Goal: Find contact information: Find contact information

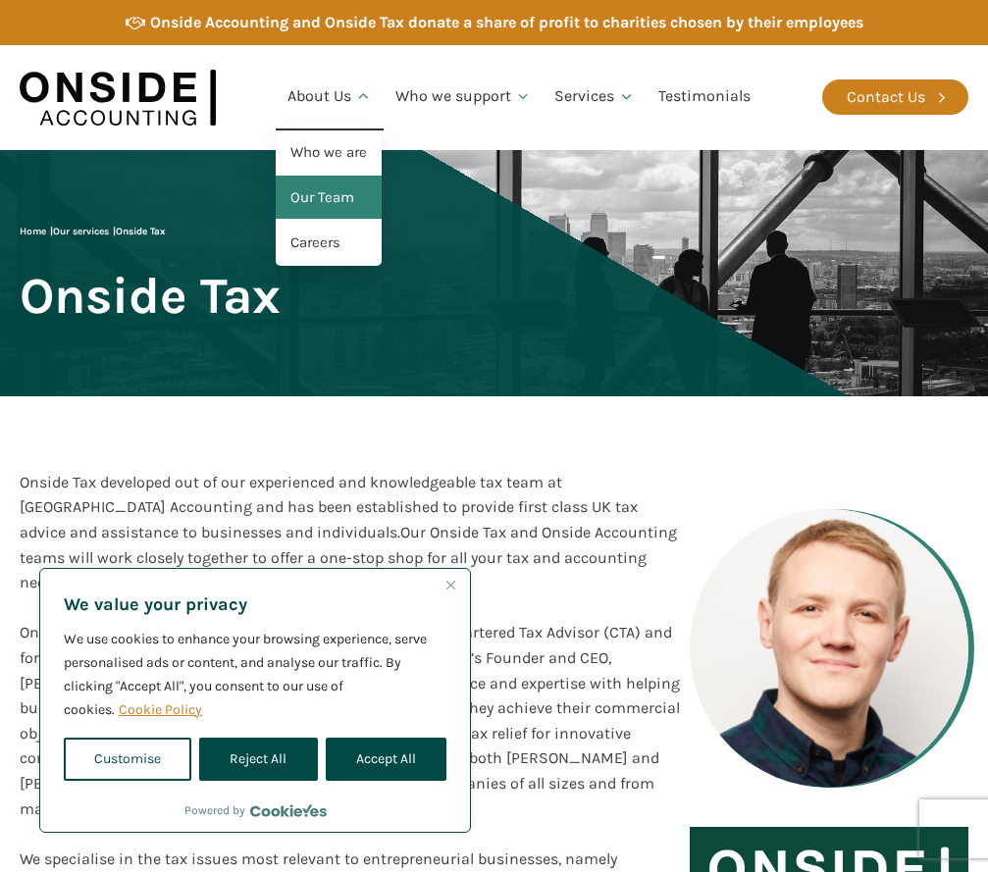
click at [327, 207] on link "Our Team" at bounding box center [329, 198] width 106 height 45
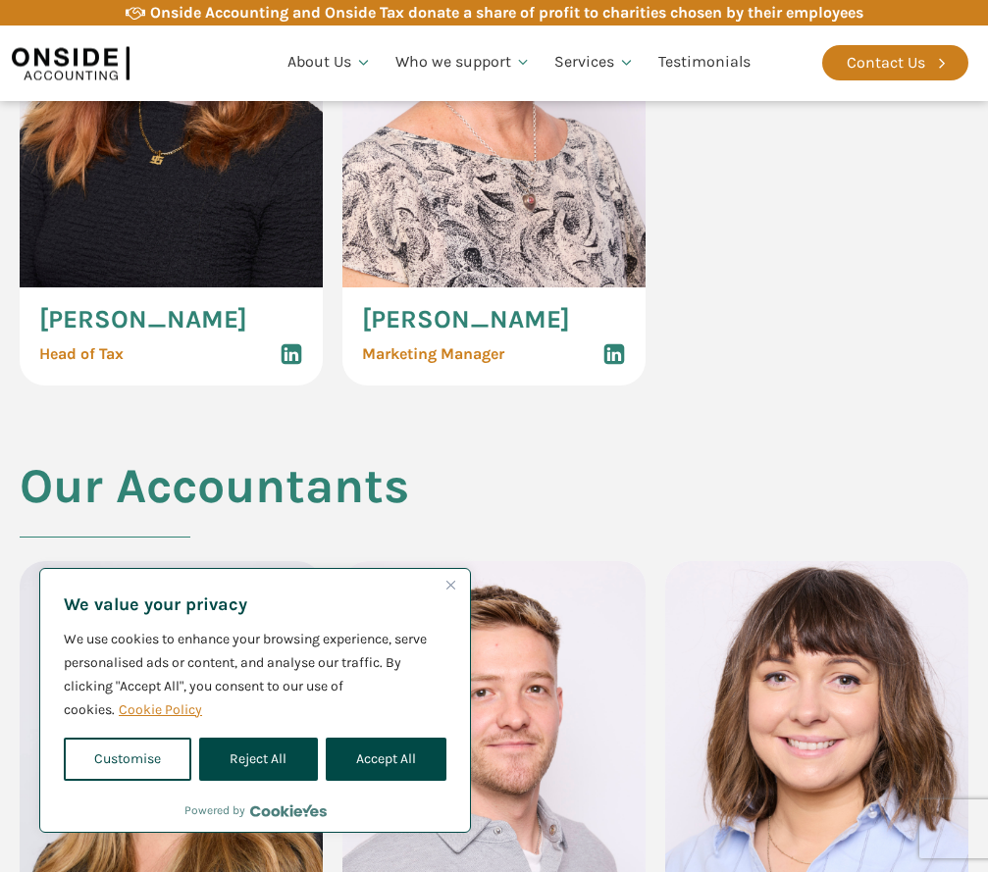
scroll to position [2496, 0]
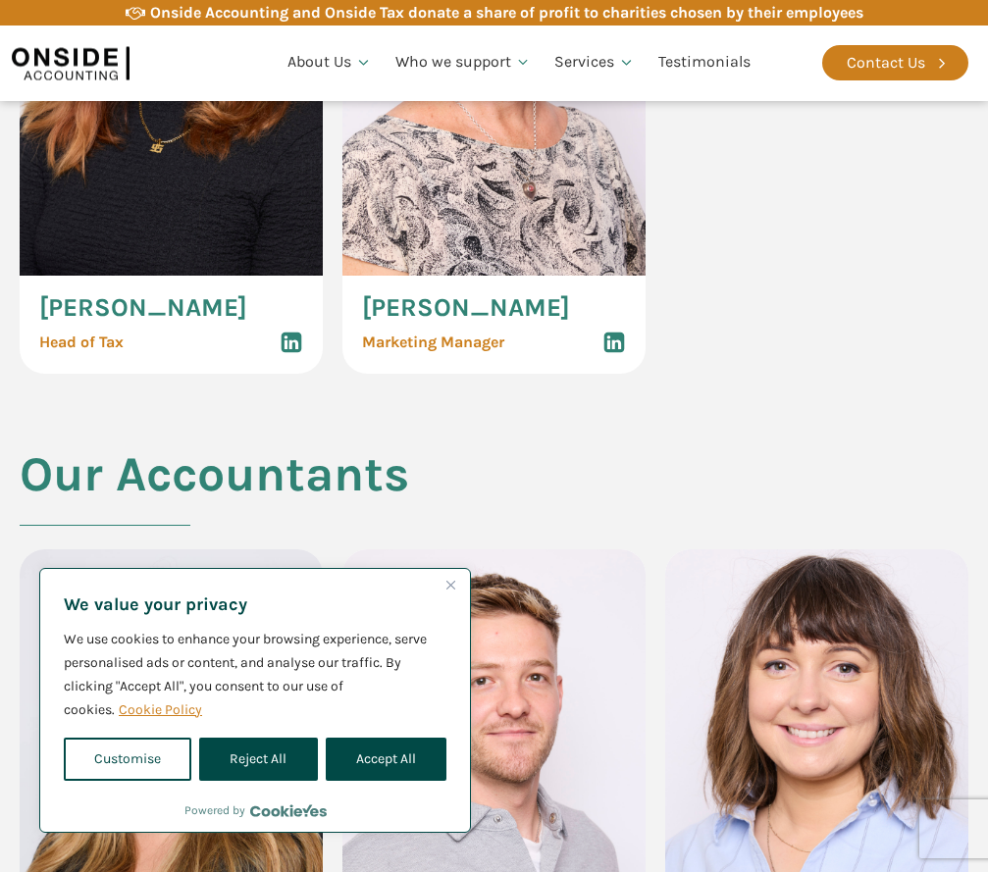
click at [458, 581] on button "Close" at bounding box center [451, 585] width 24 height 24
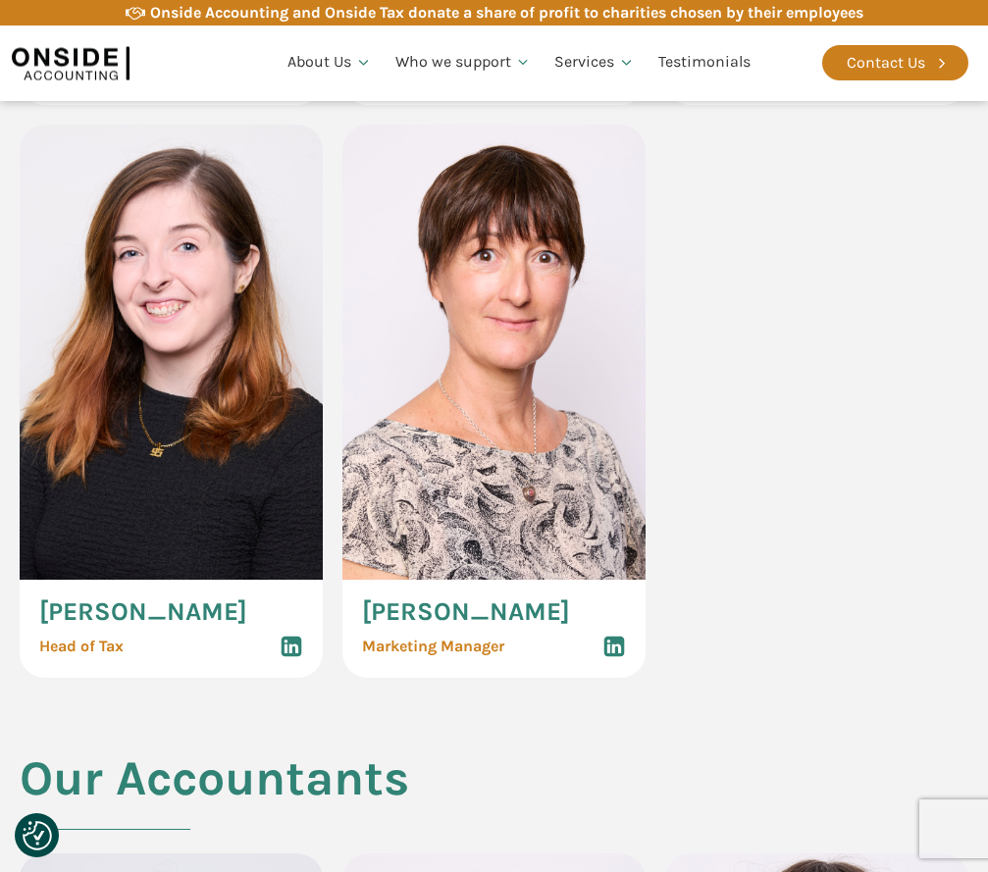
scroll to position [2299, 0]
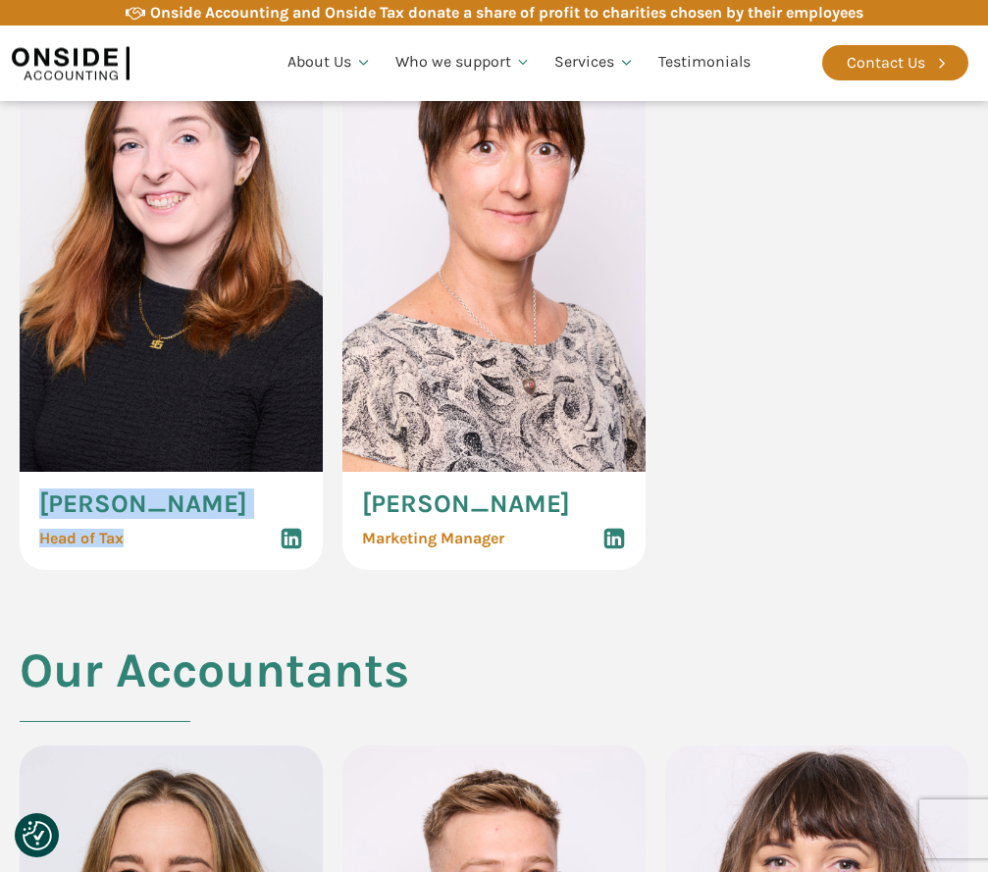
drag, startPoint x: 40, startPoint y: 475, endPoint x: 126, endPoint y: 506, distance: 91.0
click at [126, 506] on div "Nicole Third Head of Tax" at bounding box center [171, 521] width 303 height 98
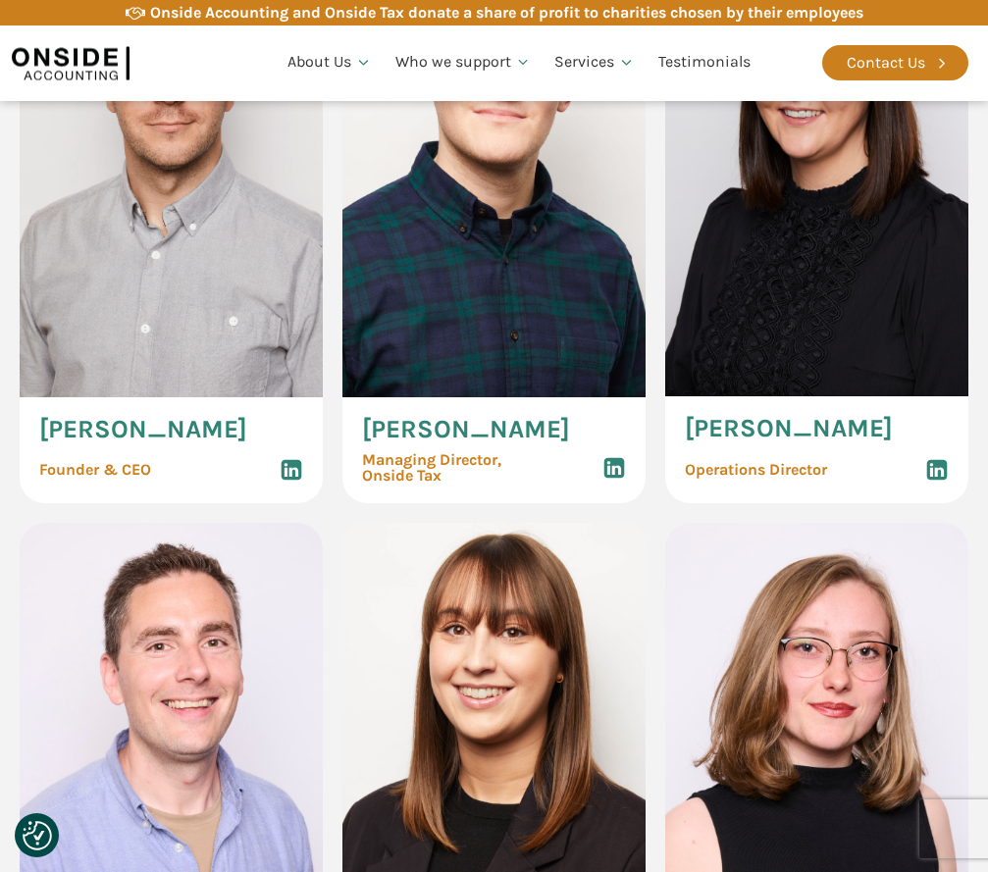
scroll to position [1220, 0]
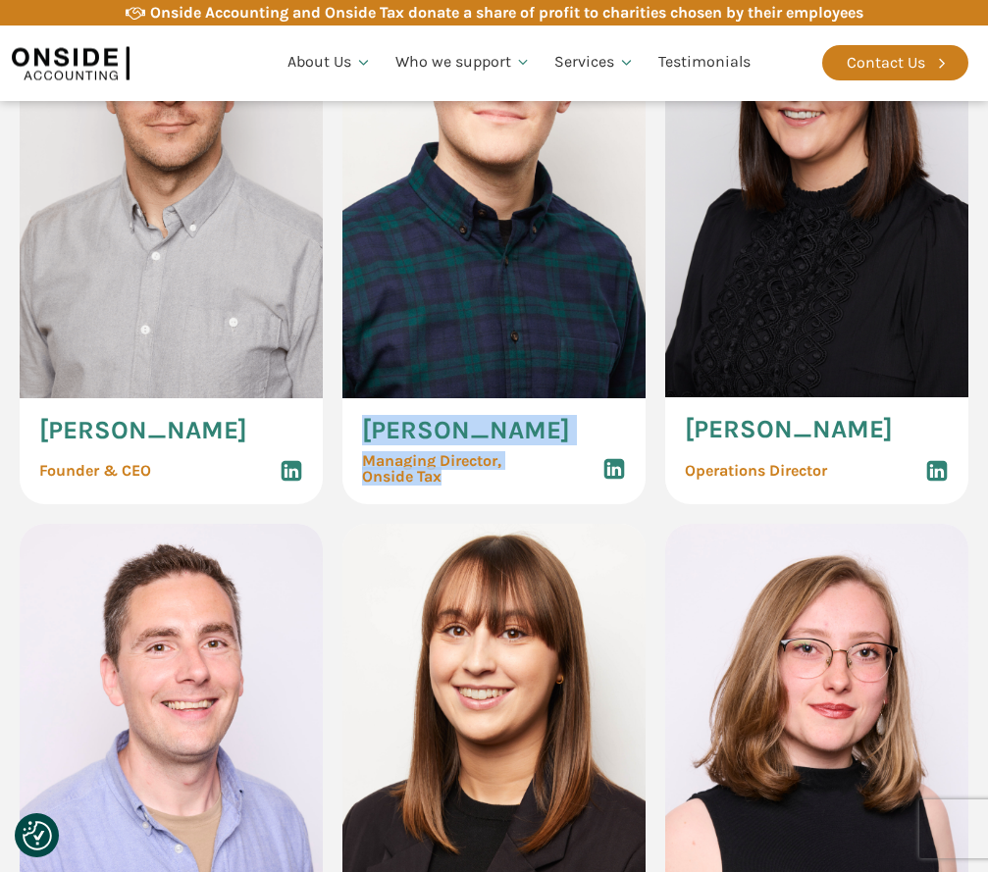
drag, startPoint x: 376, startPoint y: 412, endPoint x: 454, endPoint y: 450, distance: 87.3
click at [454, 450] on div "Ryan Snape Managing Director, Onside Tax" at bounding box center [494, 451] width 303 height 106
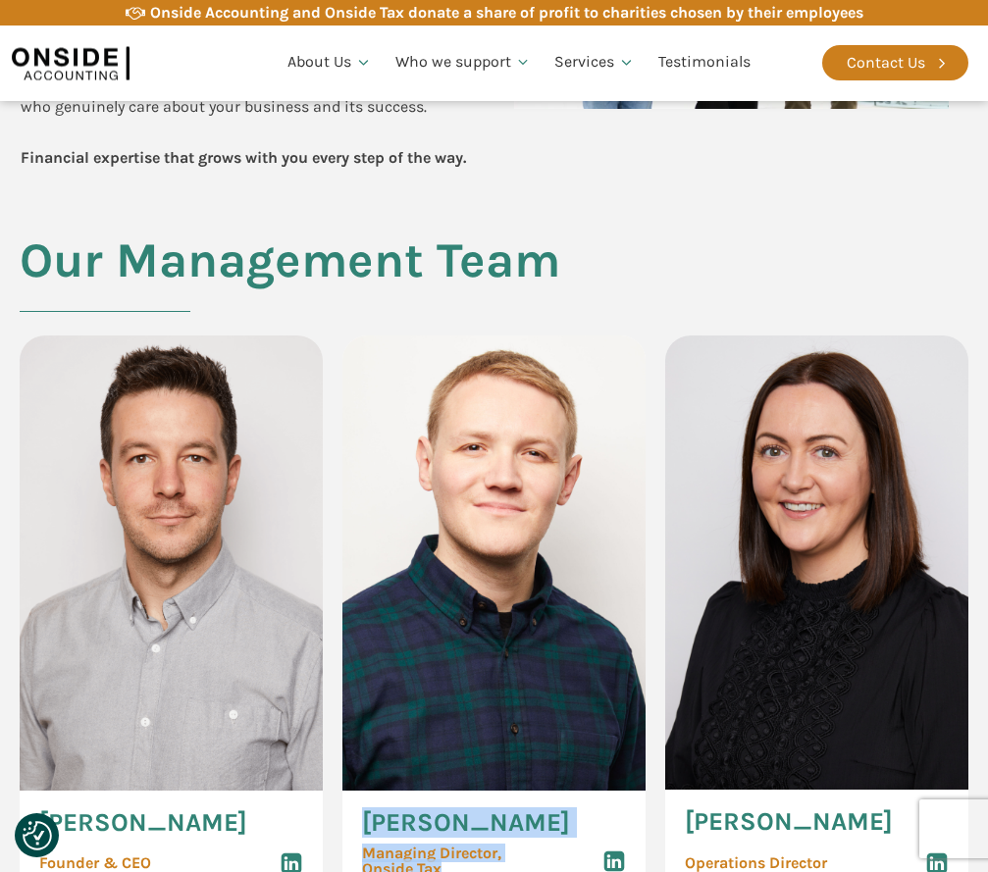
scroll to position [1416, 0]
